Goal: Task Accomplishment & Management: Use online tool/utility

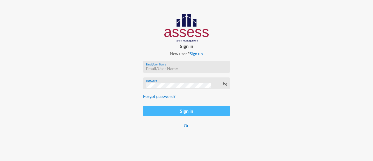
type input "mhspl19690"
click at [158, 111] on button "Sign in" at bounding box center [186, 111] width 87 height 10
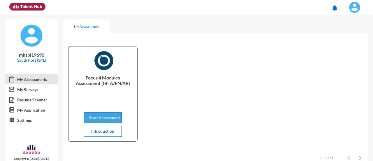
click at [110, 118] on span "Start Assessment" at bounding box center [104, 117] width 31 height 5
click at [107, 117] on span "Start Assessment" at bounding box center [104, 117] width 31 height 5
